Goal: Task Accomplishment & Management: Use online tool/utility

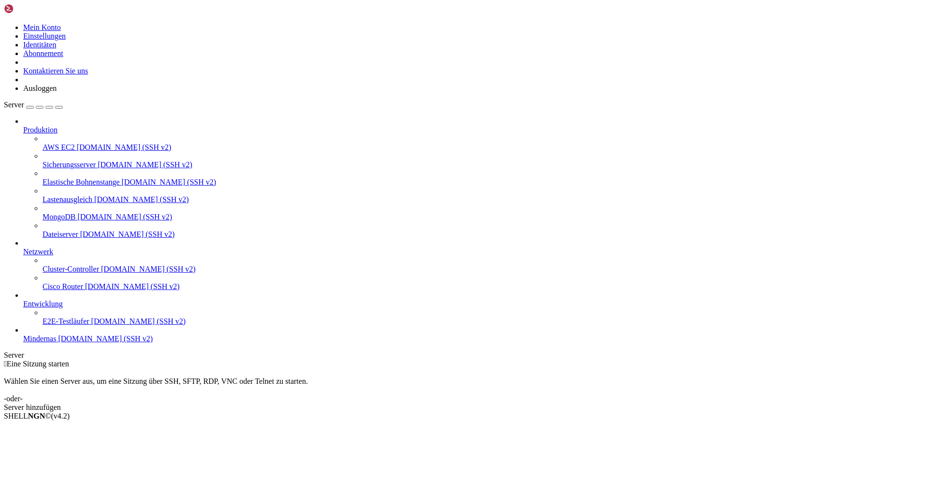
click at [58, 343] on font "[DOMAIN_NAME] (SSH v2)" at bounding box center [105, 338] width 95 height 8
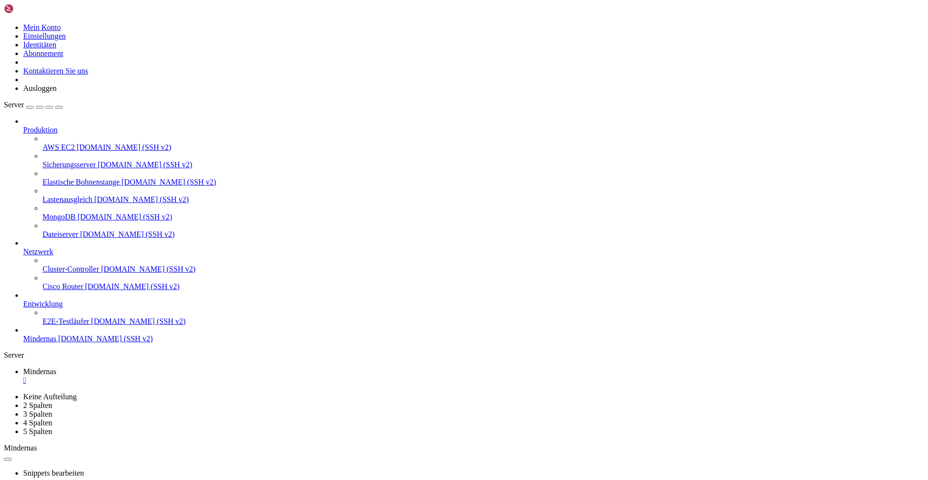
drag, startPoint x: 204, startPoint y: 645, endPoint x: 163, endPoint y: 632, distance: 43.1
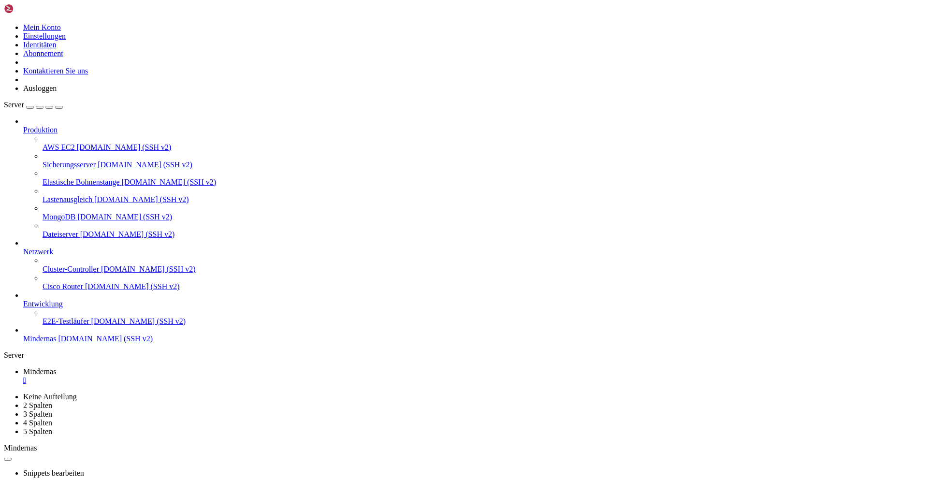
scroll to position [9, 2]
drag, startPoint x: 202, startPoint y: 681, endPoint x: 177, endPoint y: 685, distance: 25.4
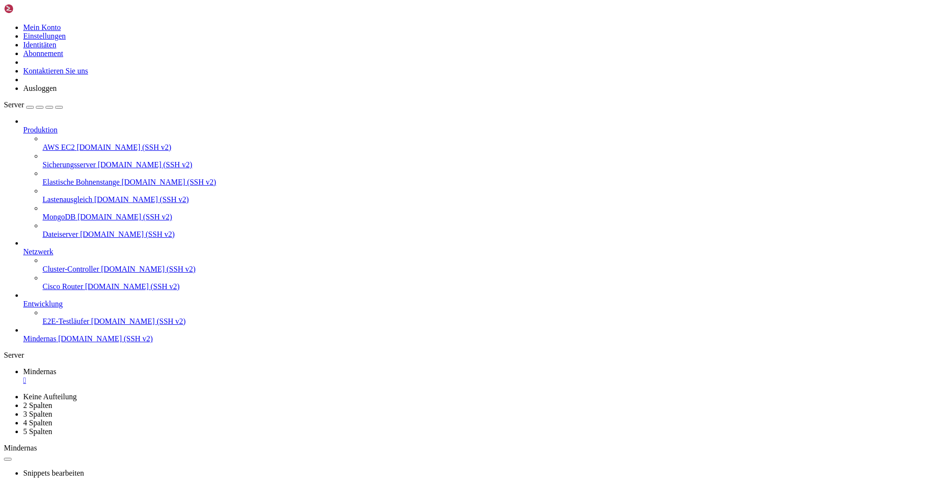
drag, startPoint x: 119, startPoint y: 760, endPoint x: 9, endPoint y: 731, distance: 113.9
drag, startPoint x: 64, startPoint y: 777, endPoint x: 57, endPoint y: 791, distance: 15.1
drag, startPoint x: 160, startPoint y: 755, endPoint x: 14, endPoint y: 728, distance: 149.5
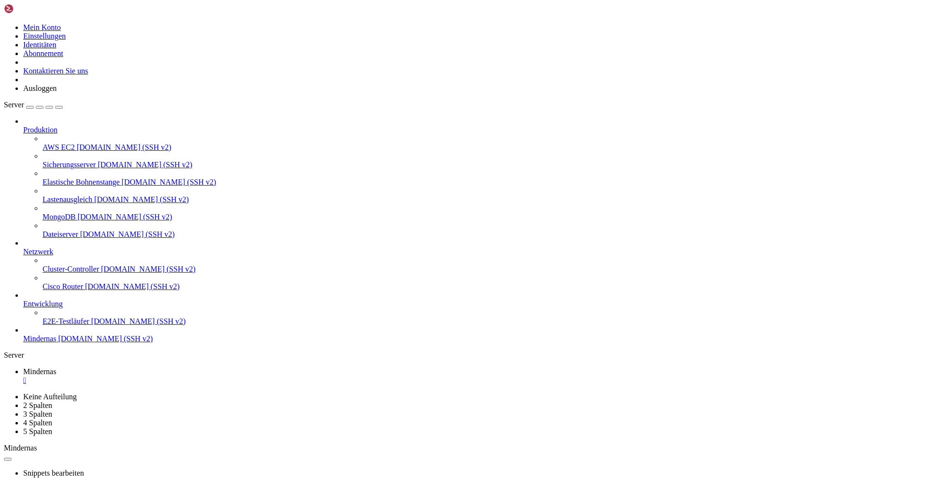
copy div "Using terminal commands to modify system configs, execute external binary files…"
drag, startPoint x: 163, startPoint y: 947, endPoint x: 7, endPoint y: 932, distance: 156.8
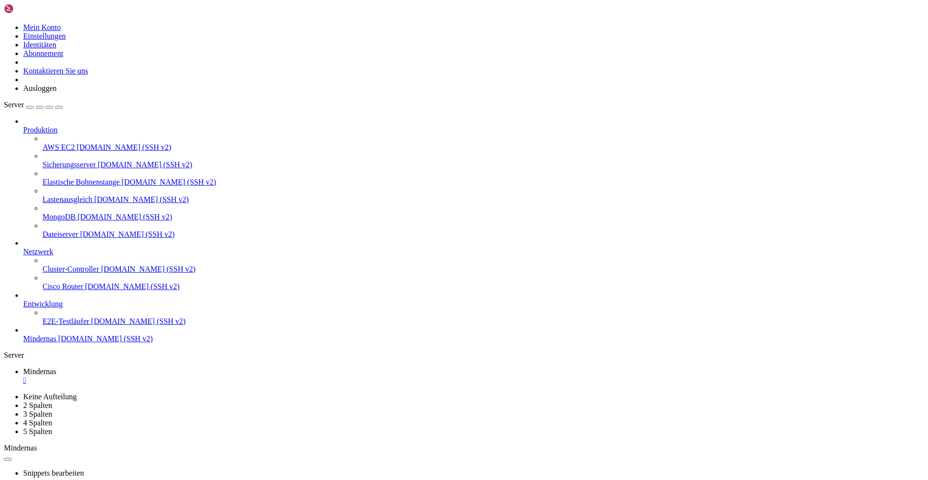
scroll to position [278, 0]
drag, startPoint x: 15, startPoint y: 925, endPoint x: 348, endPoint y: 939, distance: 333.2
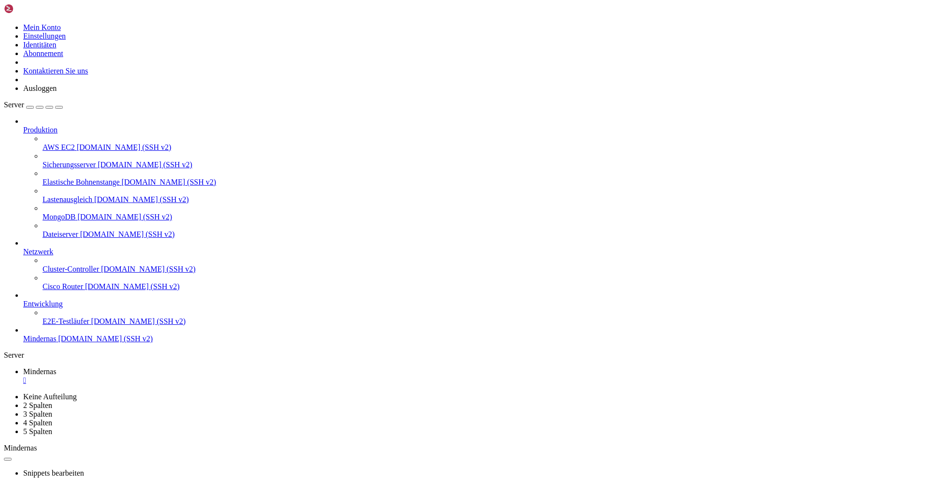
click at [26, 376] on font "" at bounding box center [24, 380] width 3 height 8
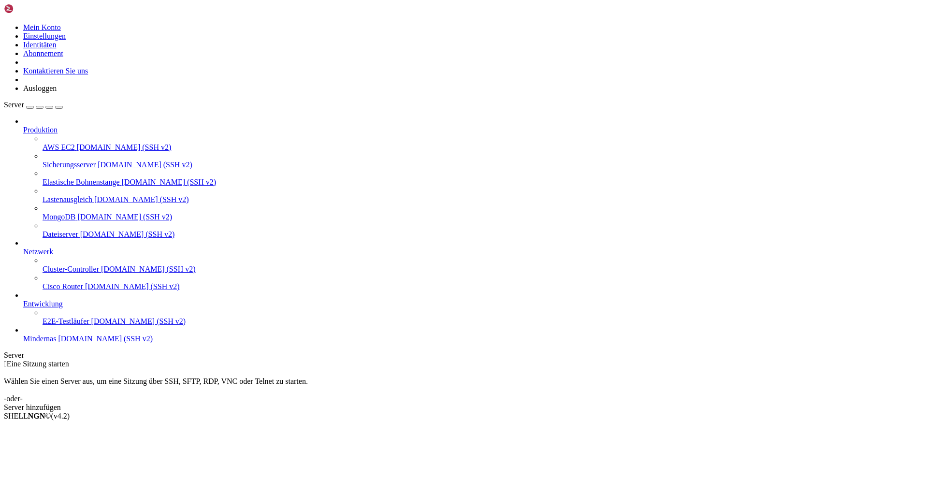
click at [61, 403] on font "Server hinzufügen" at bounding box center [32, 407] width 57 height 8
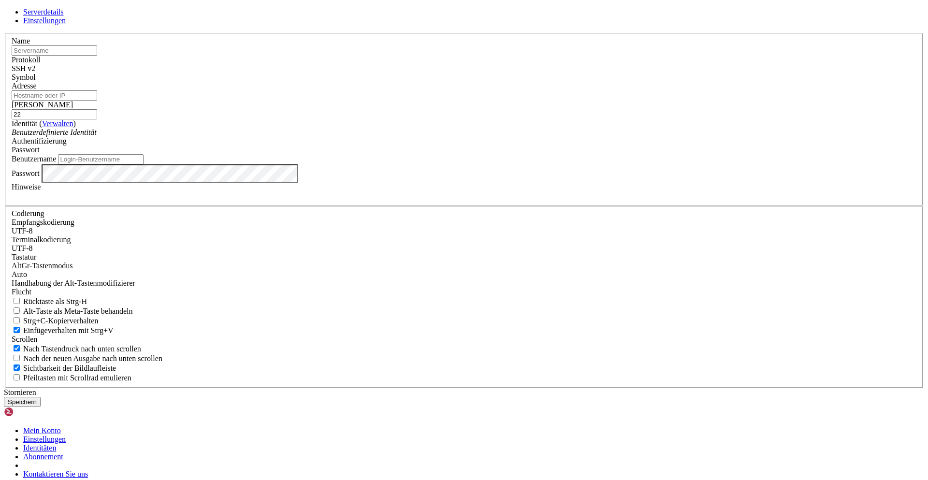
click at [36, 388] on font "Stornieren" at bounding box center [20, 392] width 32 height 8
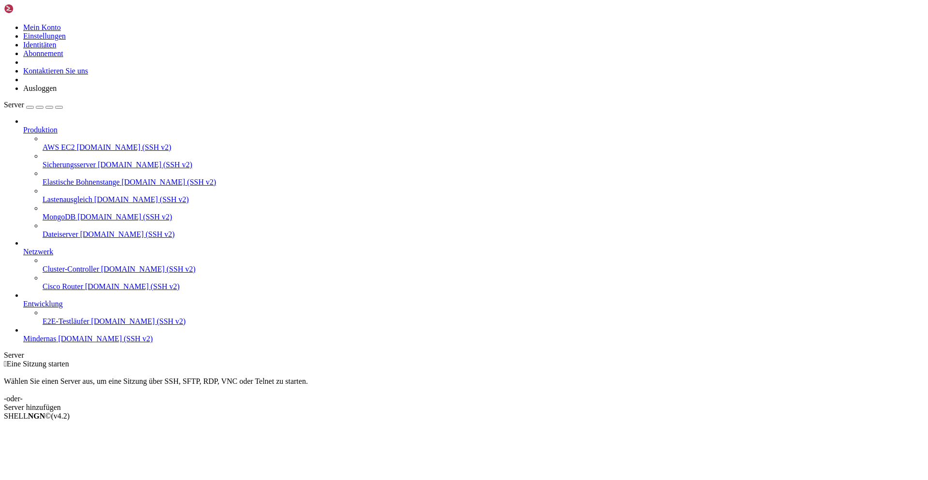
click at [58, 343] on font "[DOMAIN_NAME] (SSH v2)" at bounding box center [105, 338] width 95 height 8
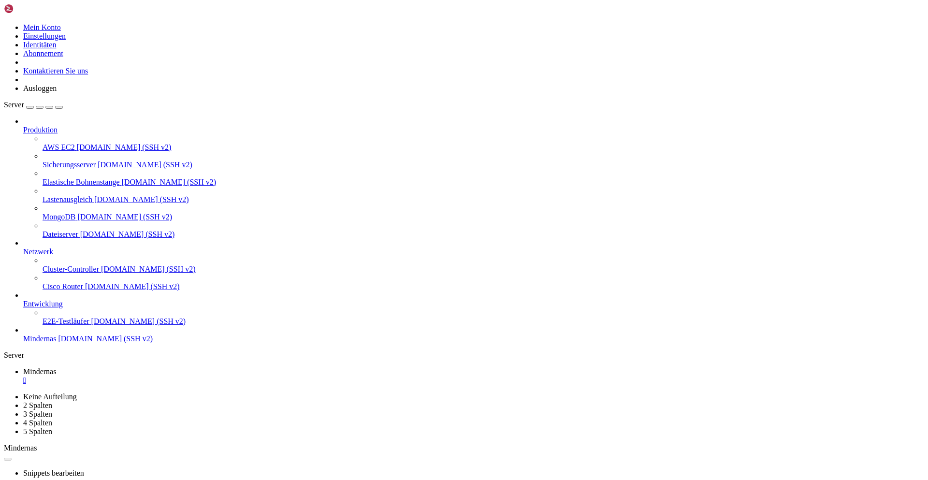
scroll to position [0, 0]
drag, startPoint x: 140, startPoint y: 649, endPoint x: 96, endPoint y: 727, distance: 90.0
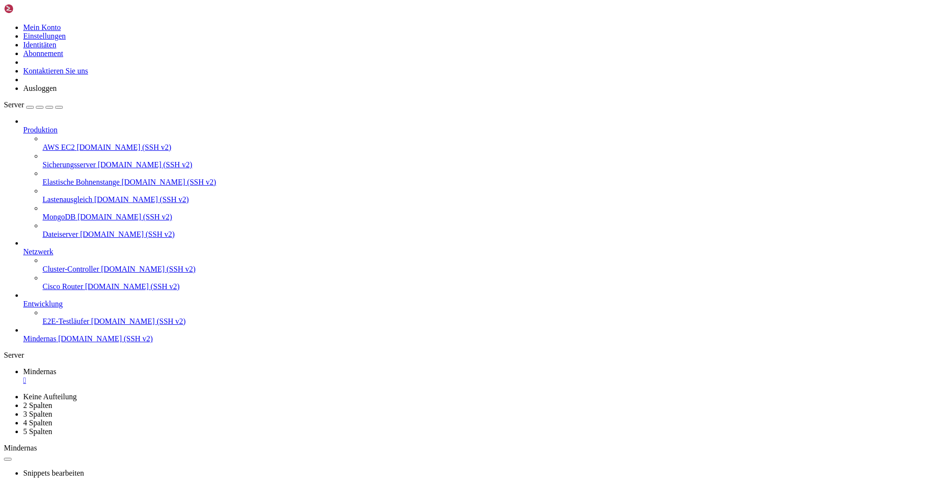
drag, startPoint x: 160, startPoint y: 628, endPoint x: 112, endPoint y: 938, distance: 313.4
drag, startPoint x: 111, startPoint y: 947, endPoint x: 103, endPoint y: 949, distance: 8.3
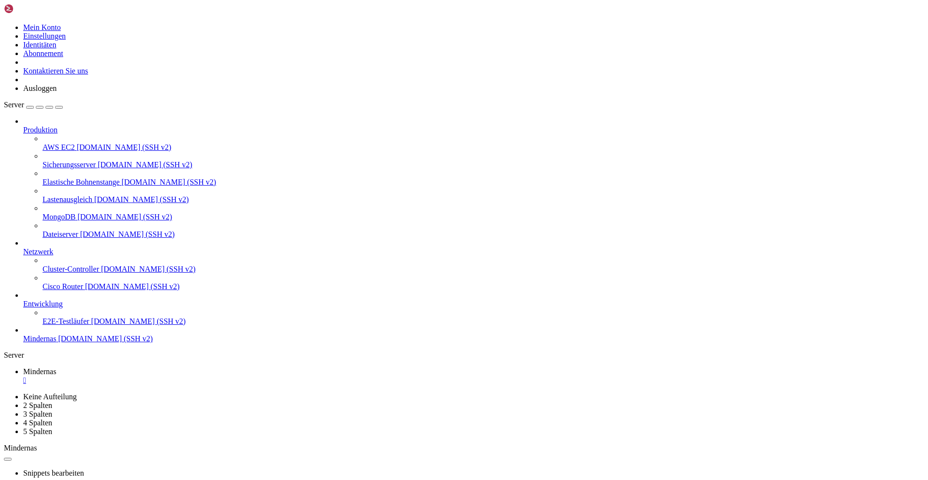
drag, startPoint x: 100, startPoint y: 944, endPoint x: 78, endPoint y: 952, distance: 23.4
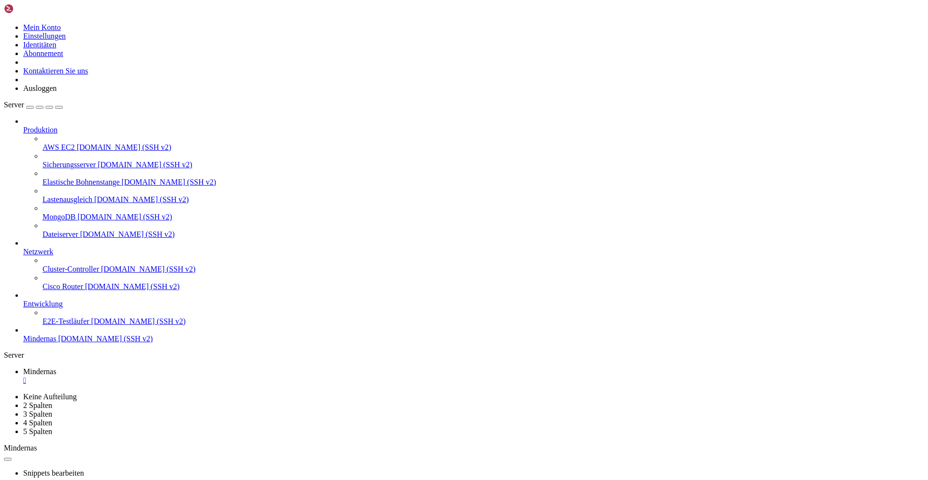
drag, startPoint x: 99, startPoint y: 945, endPoint x: 8, endPoint y: 889, distance: 106.3
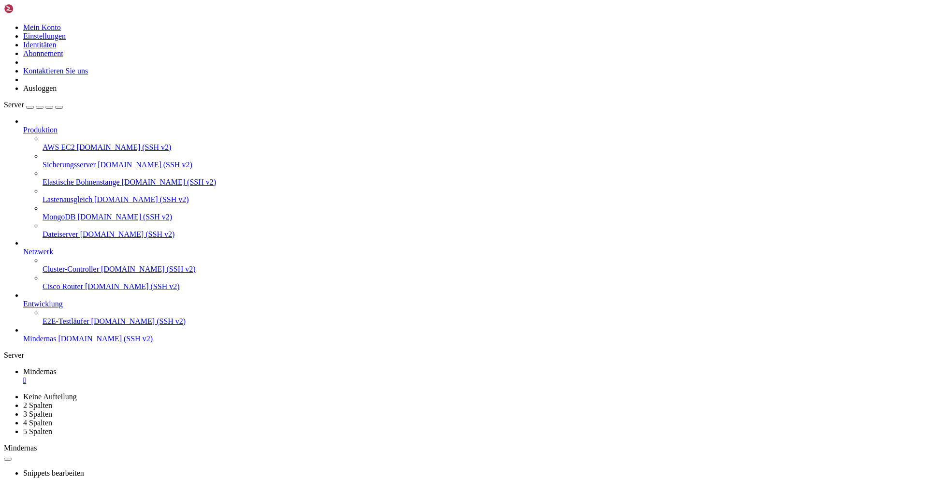
drag, startPoint x: 77, startPoint y: 946, endPoint x: 197, endPoint y: 952, distance: 120.0
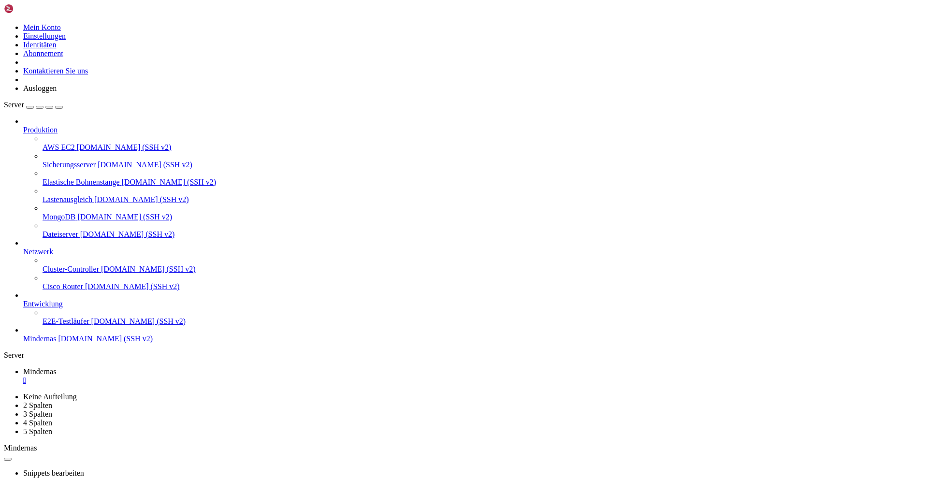
scroll to position [1905, 0]
drag, startPoint x: 94, startPoint y: 948, endPoint x: 14, endPoint y: 951, distance: 80.3
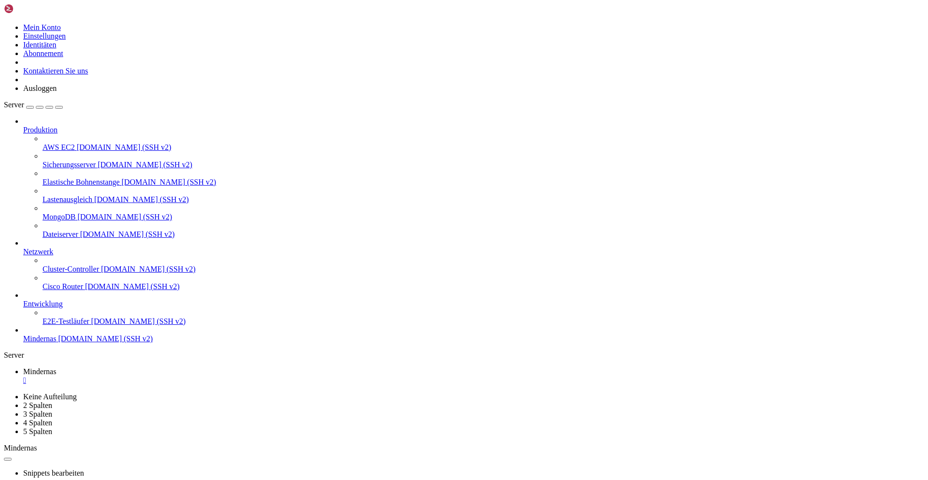
drag, startPoint x: 66, startPoint y: 433, endPoint x: 82, endPoint y: 436, distance: 16.2
click at [72, 343] on div "Produktion AWS EC2 [DOMAIN_NAME] (SSH v2) Sicherungsserver [DOMAIN_NAME] (SSH v…" at bounding box center [464, 230] width 920 height 226
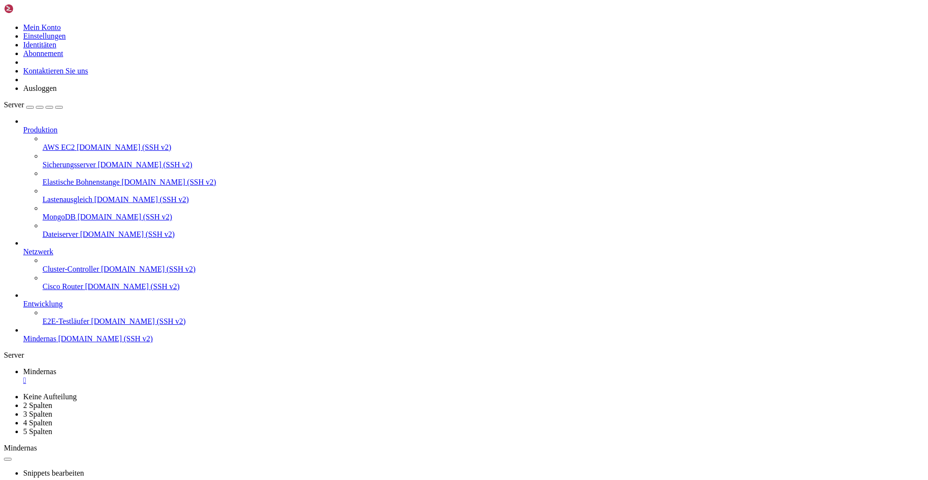
drag, startPoint x: 127, startPoint y: 950, endPoint x: 96, endPoint y: 947, distance: 31.5
drag, startPoint x: 117, startPoint y: 938, endPoint x: 257, endPoint y: 939, distance: 139.2
drag, startPoint x: 245, startPoint y: 938, endPoint x: 236, endPoint y: 947, distance: 13.0
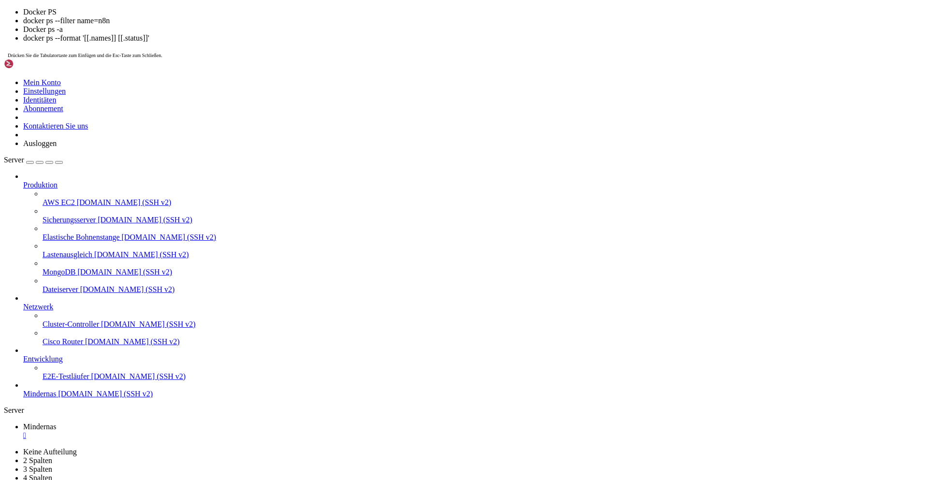
scroll to position [3383, 0]
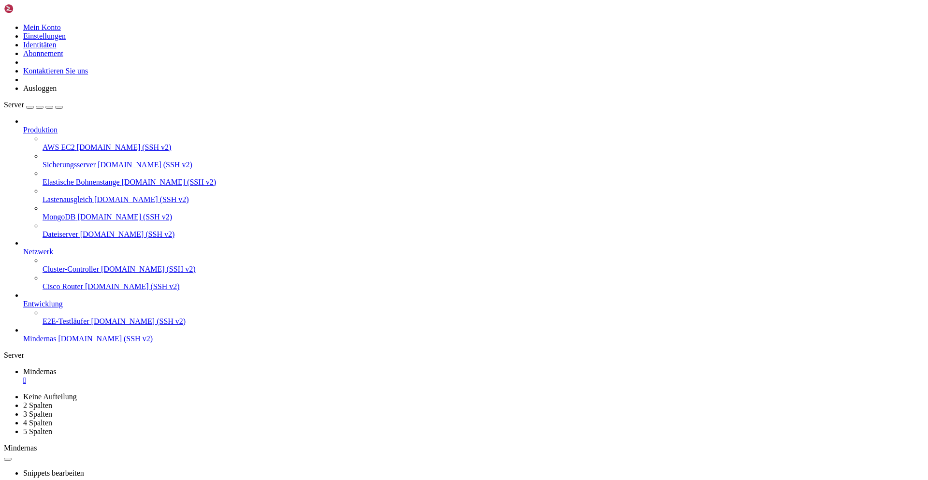
drag, startPoint x: 96, startPoint y: 945, endPoint x: 186, endPoint y: 948, distance: 89.9
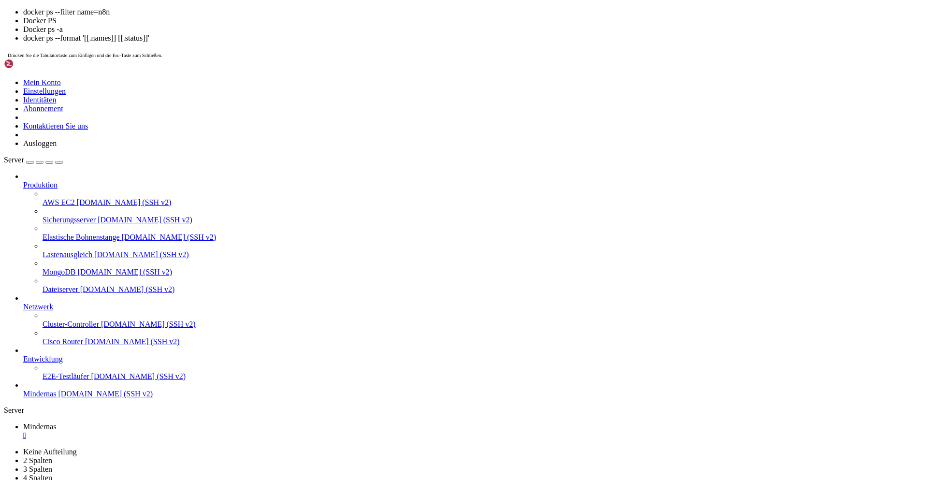
scroll to position [3479, 0]
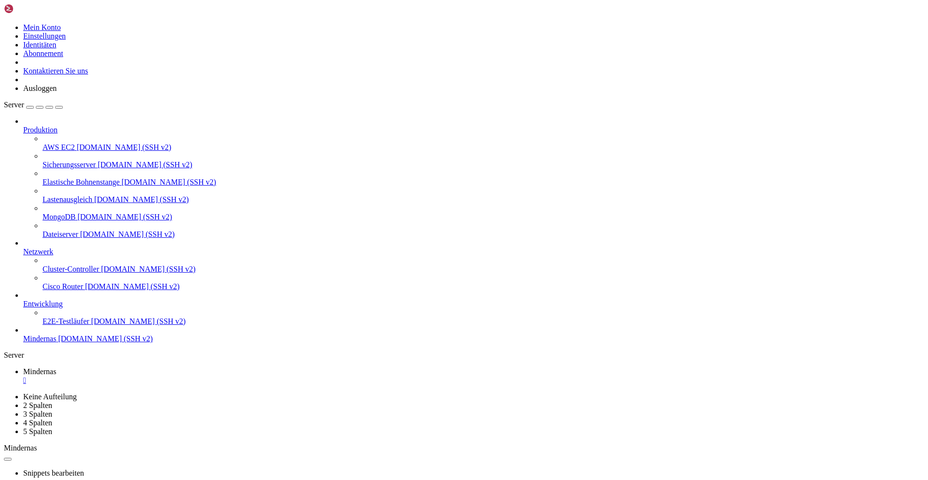
drag, startPoint x: 117, startPoint y: 949, endPoint x: 100, endPoint y: 942, distance: 19.1
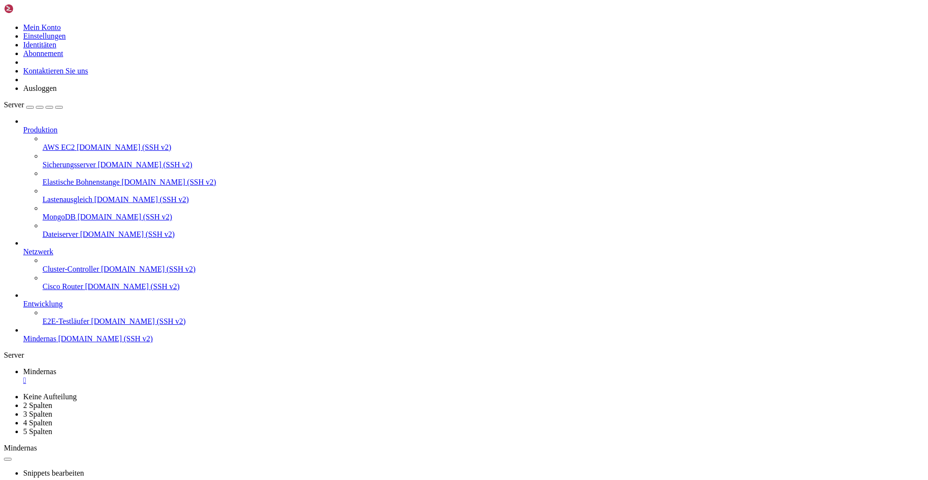
scroll to position [3618, 0]
drag, startPoint x: 108, startPoint y: 946, endPoint x: 95, endPoint y: 948, distance: 13.6
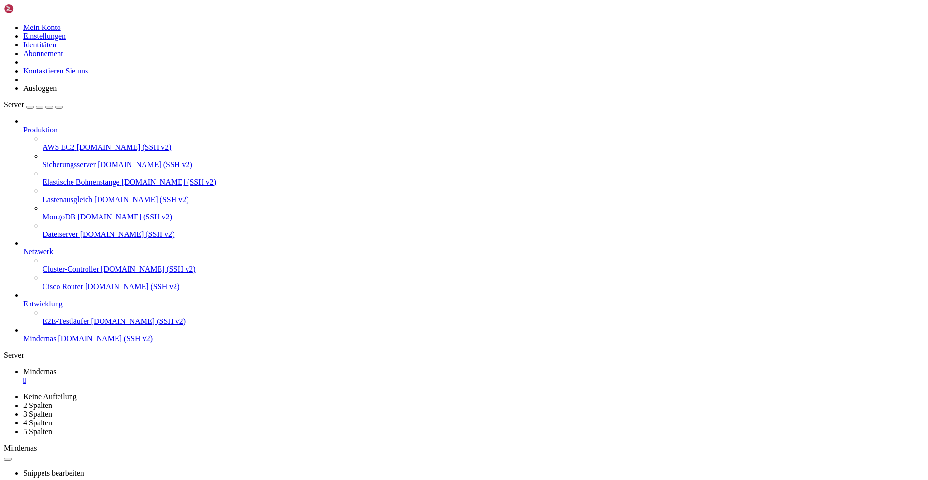
scroll to position [5793, 0]
drag, startPoint x: 93, startPoint y: 952, endPoint x: 96, endPoint y: 947, distance: 6.1
copy div "4cc75358971443/node_modules/n8n-core/src/instance-settings/instance-settings.ts…"
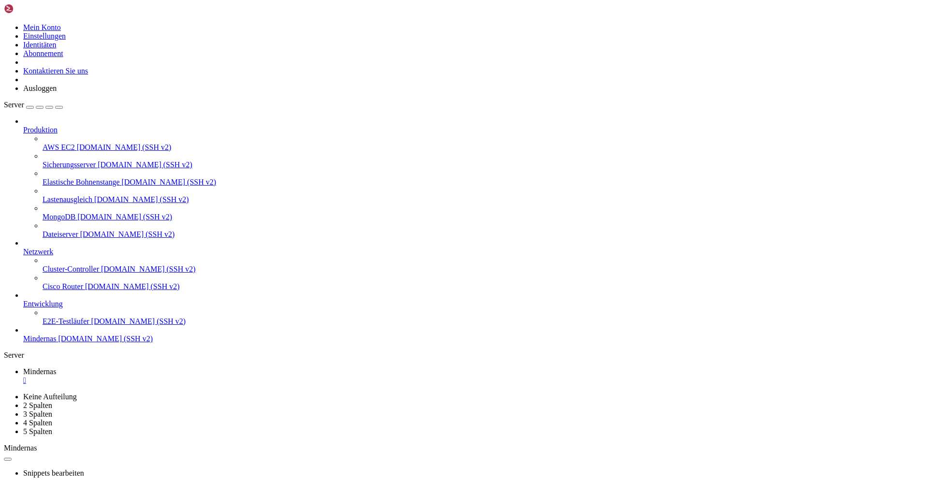
drag, startPoint x: 362, startPoint y: 949, endPoint x: 368, endPoint y: 949, distance: 5.8
drag, startPoint x: 353, startPoint y: 950, endPoint x: 11, endPoint y: 661, distance: 447.7
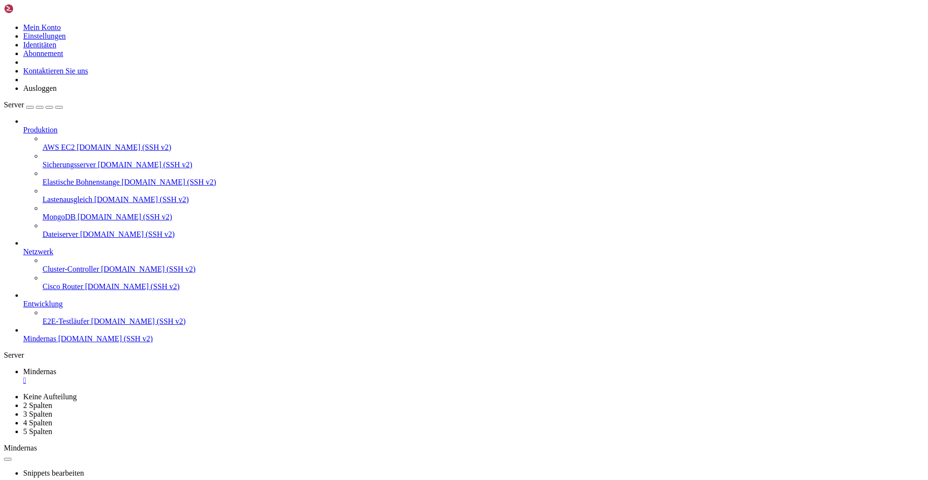
scroll to position [5801, 0]
drag, startPoint x: 97, startPoint y: 949, endPoint x: 43, endPoint y: 943, distance: 54.4
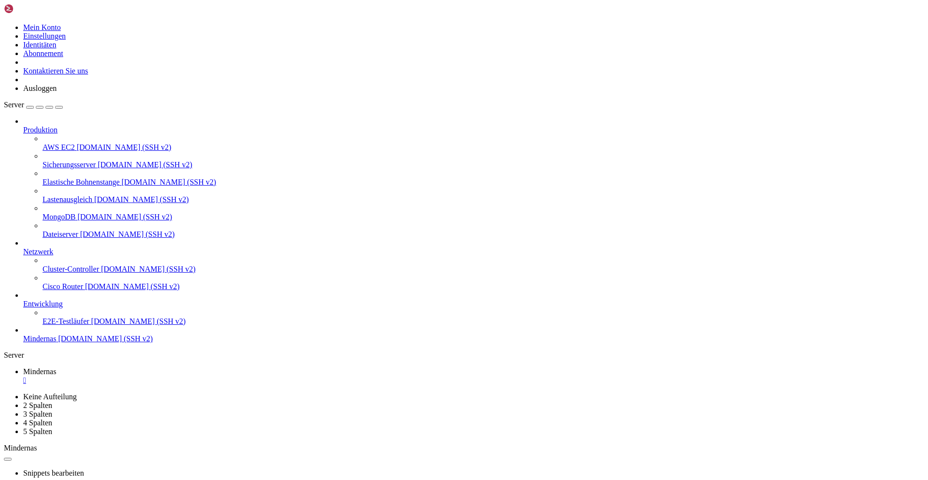
drag, startPoint x: 91, startPoint y: 948, endPoint x: 81, endPoint y: 951, distance: 10.9
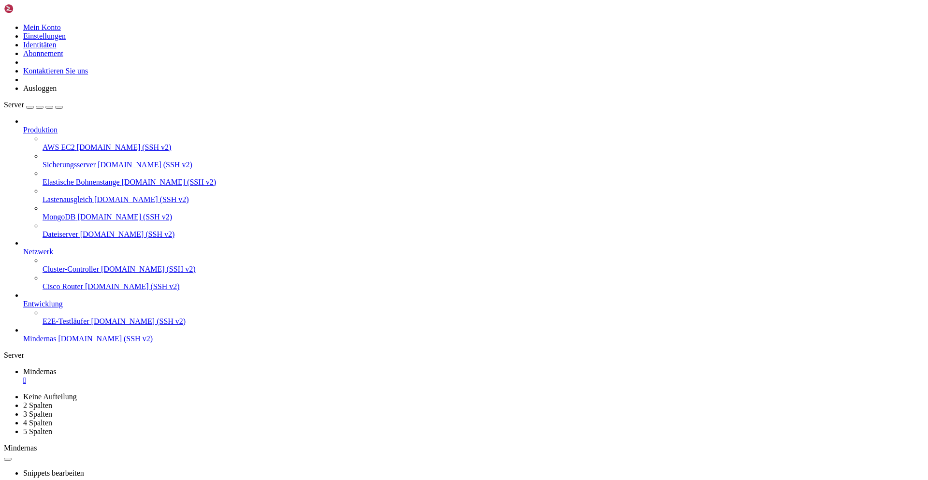
drag, startPoint x: 95, startPoint y: 945, endPoint x: 157, endPoint y: 946, distance: 61.9
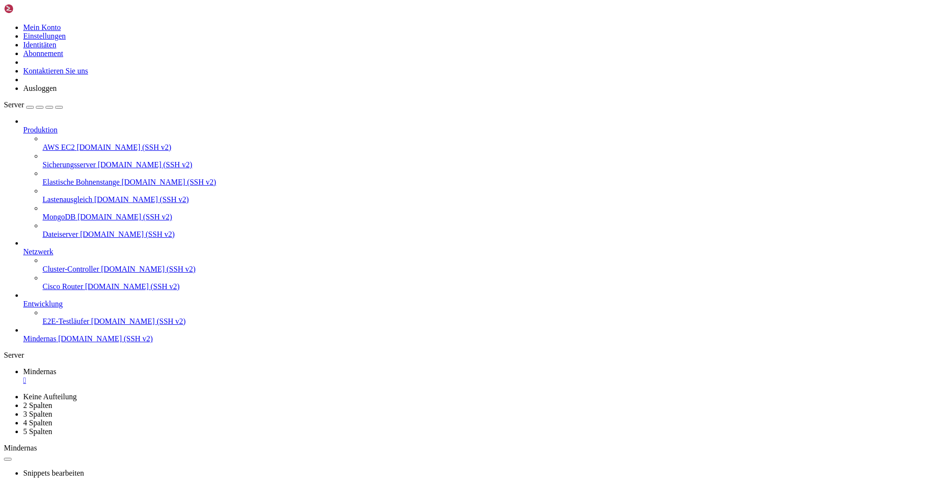
drag, startPoint x: 101, startPoint y: 951, endPoint x: 78, endPoint y: 945, distance: 24.2
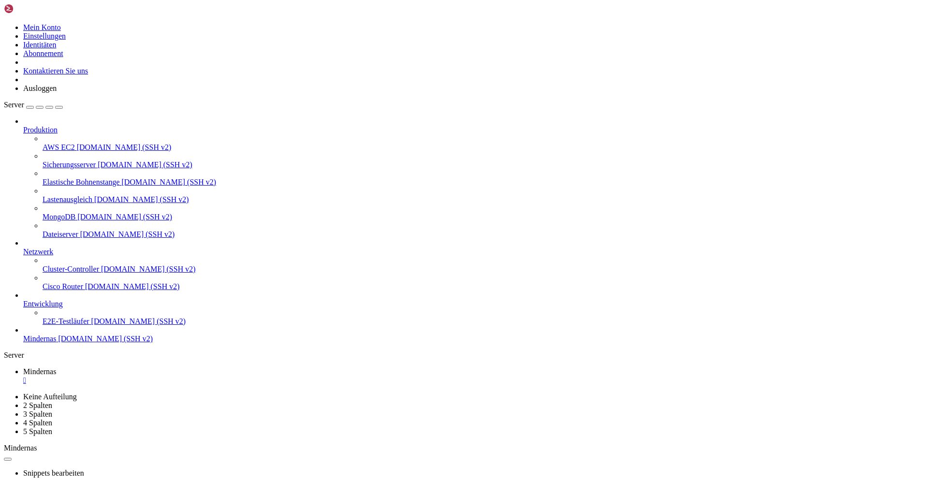
drag, startPoint x: 254, startPoint y: 936, endPoint x: 135, endPoint y: 938, distance: 118.4
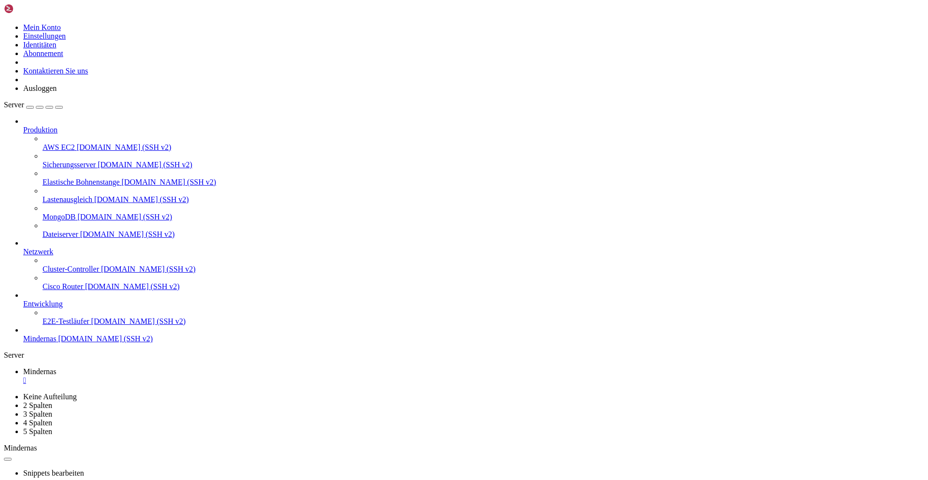
drag, startPoint x: 92, startPoint y: 943, endPoint x: 83, endPoint y: 949, distance: 11.4
drag, startPoint x: 119, startPoint y: 936, endPoint x: 226, endPoint y: 943, distance: 106.5
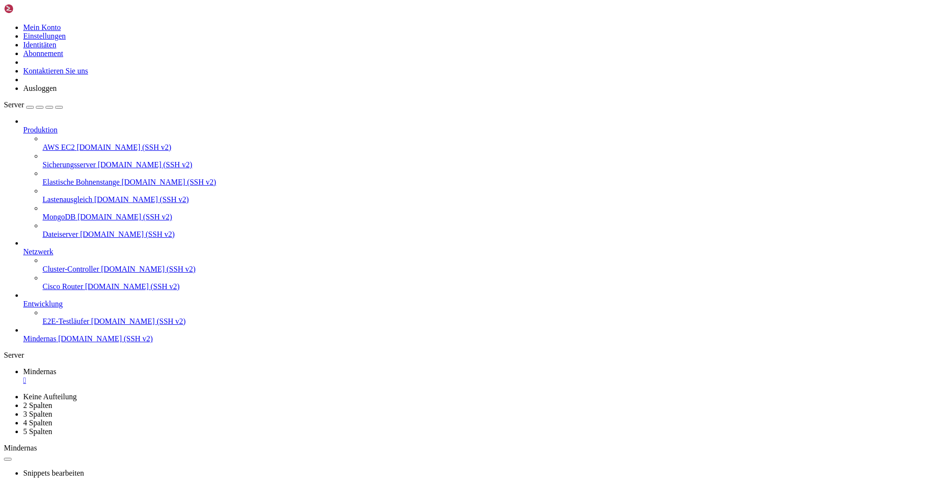
drag, startPoint x: 255, startPoint y: 934, endPoint x: 118, endPoint y: 939, distance: 136.8
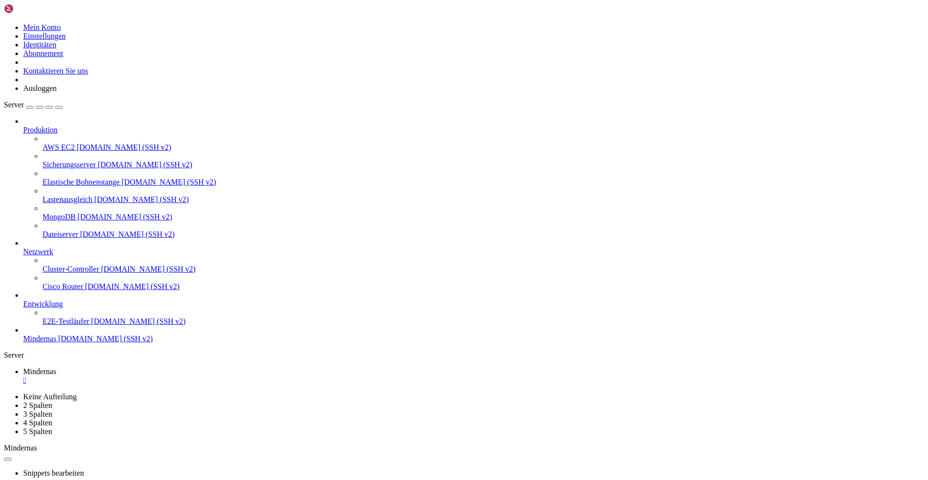
drag, startPoint x: 80, startPoint y: 945, endPoint x: 76, endPoint y: 949, distance: 6.2
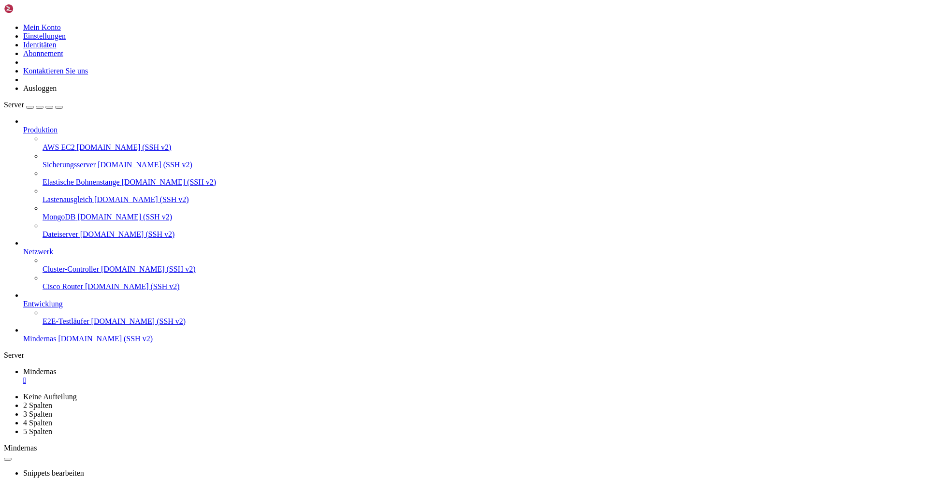
scroll to position [7741, 0]
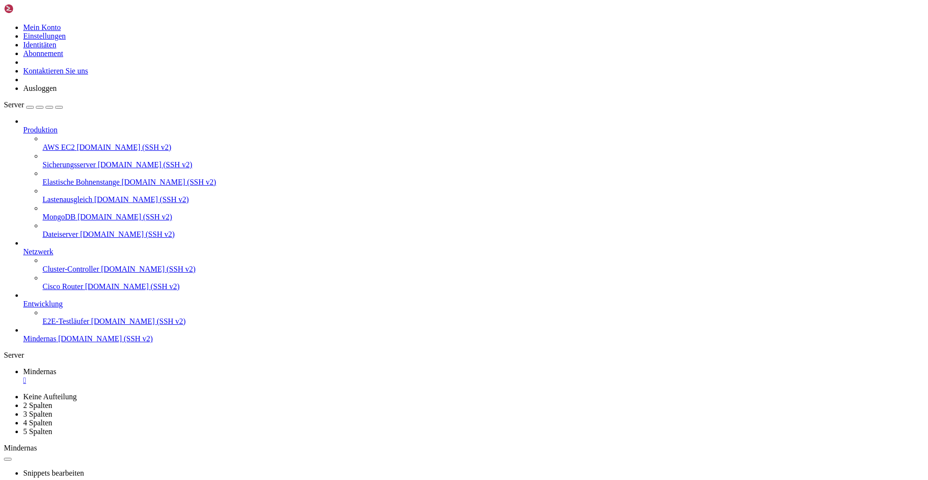
drag, startPoint x: 111, startPoint y: 950, endPoint x: 86, endPoint y: 955, distance: 25.6
drag, startPoint x: 99, startPoint y: 946, endPoint x: 88, endPoint y: 942, distance: 11.3
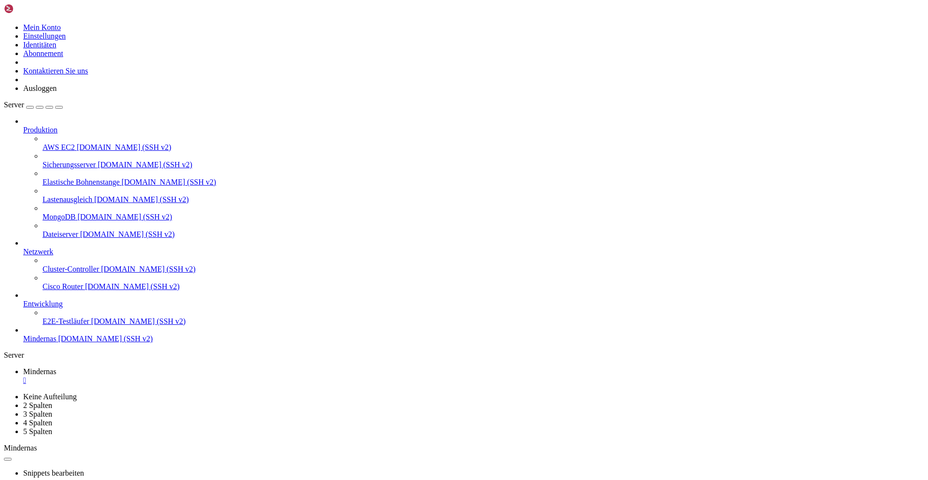
scroll to position [7802, 0]
